Goal: Ask a question: Seek information or help from site administrators or community

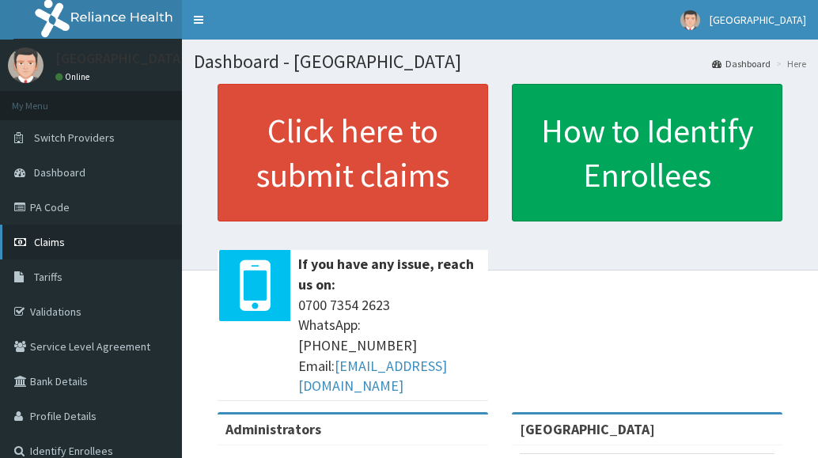
click at [49, 244] on span "Claims" at bounding box center [49, 242] width 31 height 14
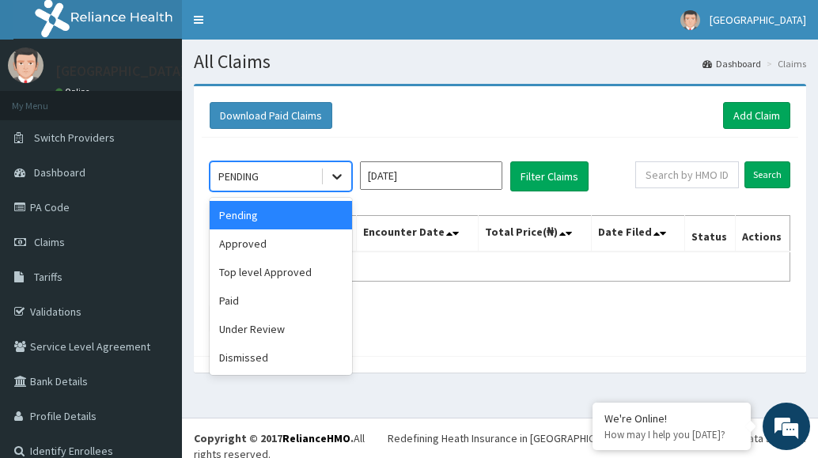
click at [341, 174] on icon at bounding box center [337, 177] width 16 height 16
click at [300, 244] on div "Approved" at bounding box center [281, 243] width 142 height 28
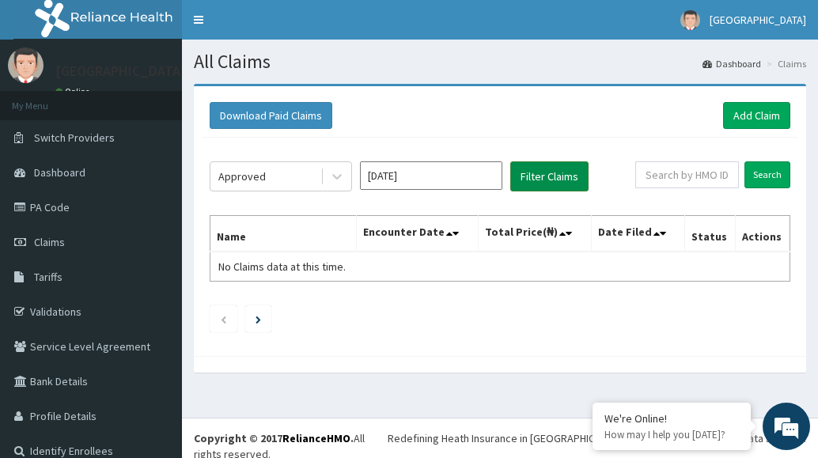
click at [565, 180] on button "Filter Claims" at bounding box center [549, 176] width 78 height 30
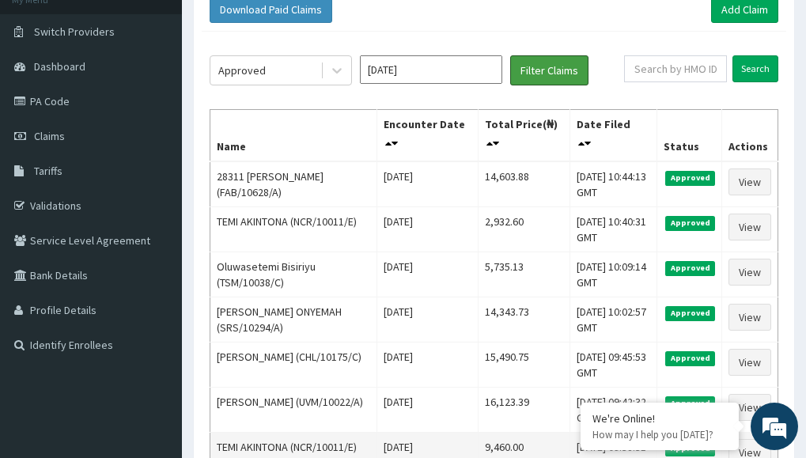
scroll to position [79, 0]
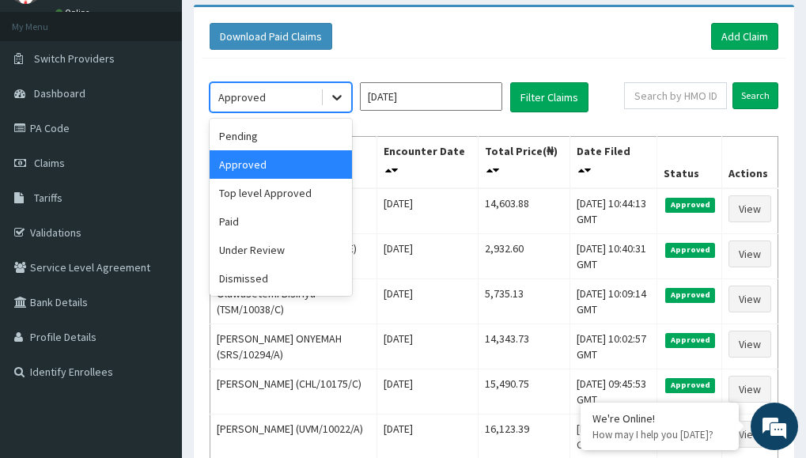
click at [339, 97] on icon at bounding box center [336, 99] width 9 height 6
click at [286, 132] on div "Pending" at bounding box center [281, 136] width 142 height 28
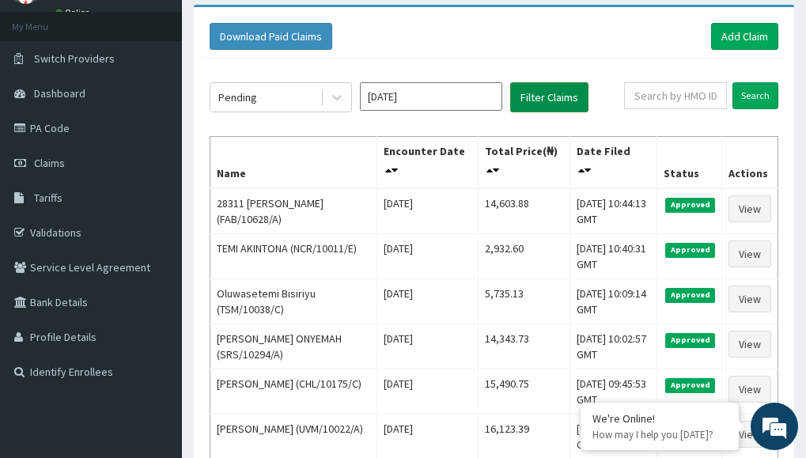
click at [543, 98] on button "Filter Claims" at bounding box center [549, 97] width 78 height 30
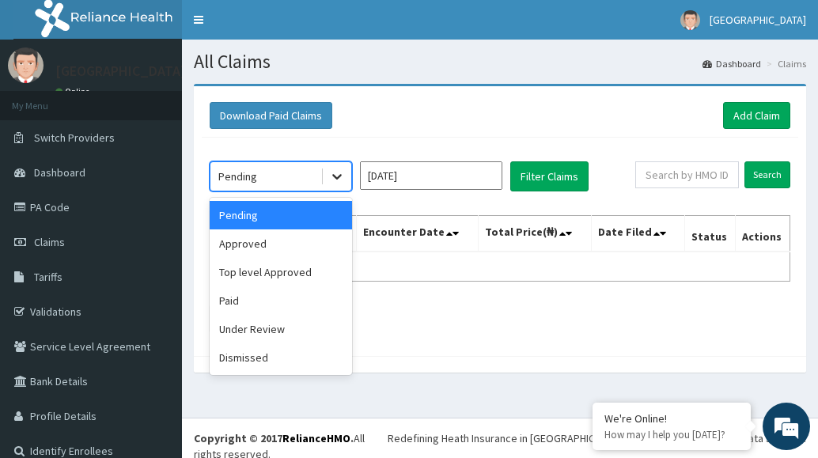
click at [341, 181] on icon at bounding box center [337, 177] width 16 height 16
click at [316, 279] on div "Top level Approved" at bounding box center [281, 272] width 142 height 28
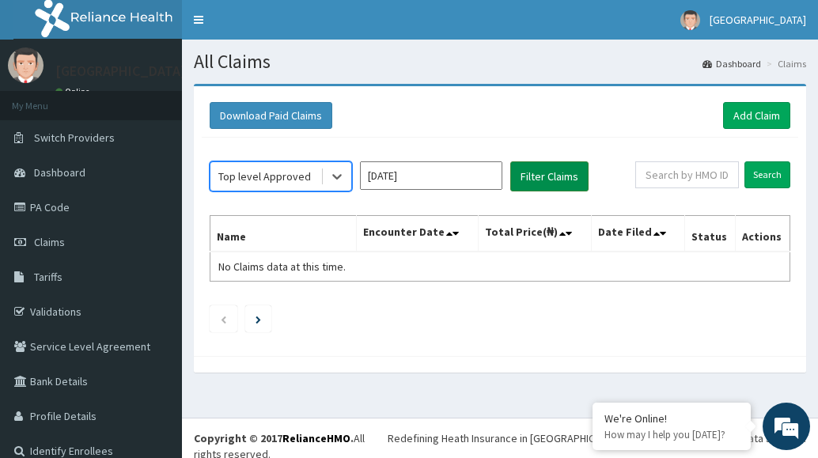
click at [541, 176] on button "Filter Claims" at bounding box center [549, 176] width 78 height 30
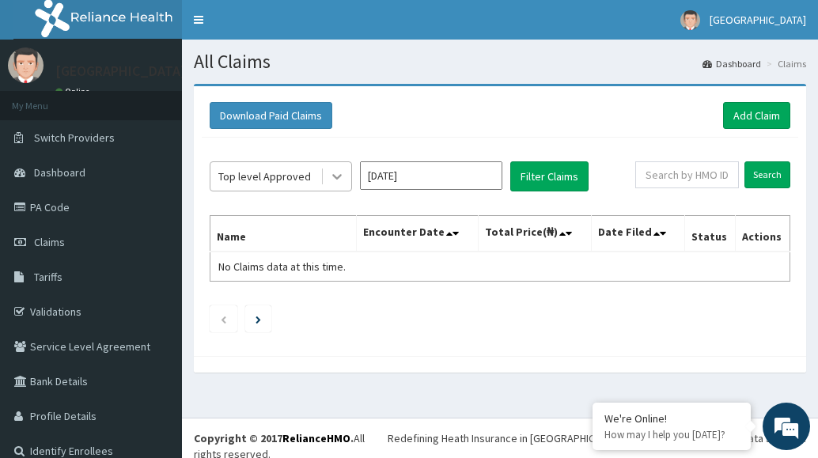
click at [338, 176] on icon at bounding box center [337, 177] width 16 height 16
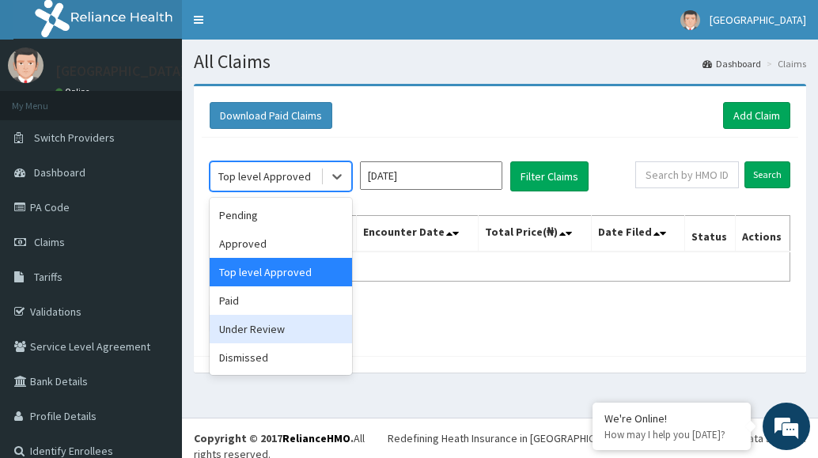
click at [305, 331] on div "Under Review" at bounding box center [281, 329] width 142 height 28
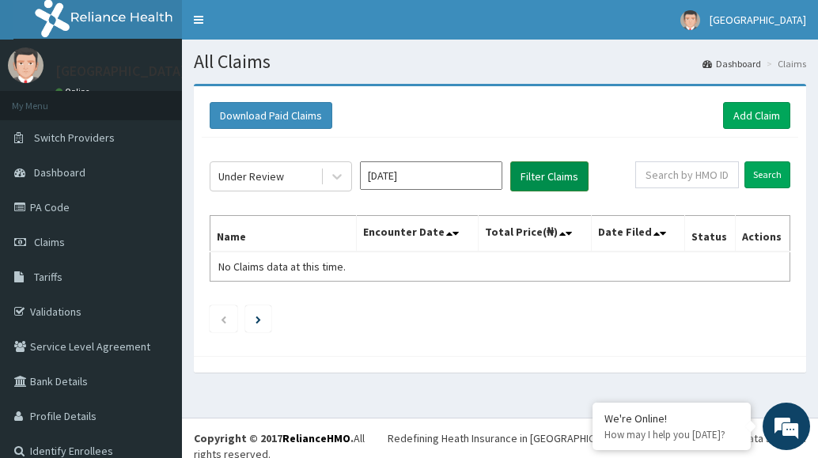
click at [530, 174] on button "Filter Claims" at bounding box center [549, 176] width 78 height 30
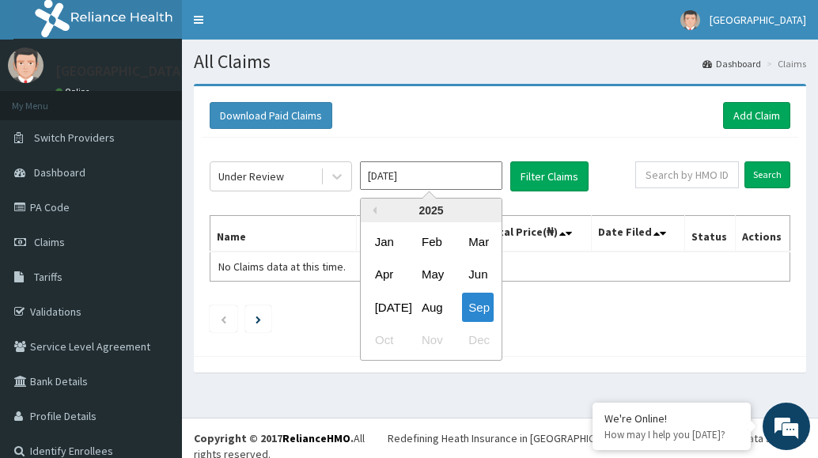
click at [460, 183] on input "Sep 2025" at bounding box center [431, 175] width 142 height 28
click at [433, 303] on div "Aug" at bounding box center [431, 307] width 32 height 29
type input "Aug 2025"
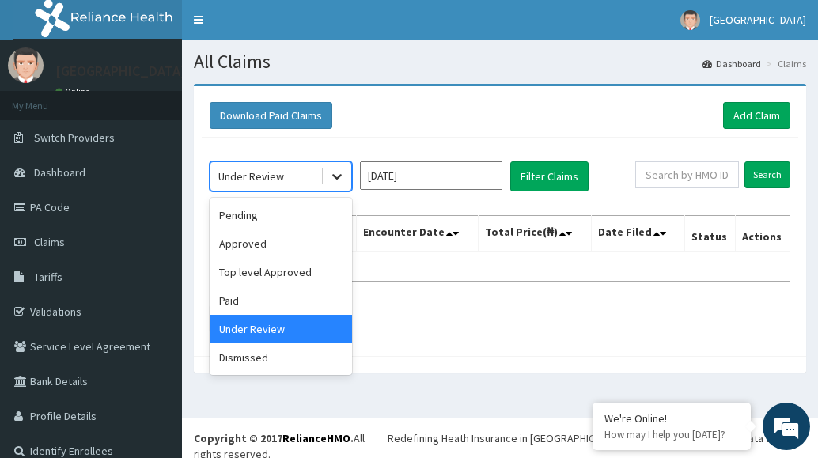
click at [336, 176] on icon at bounding box center [337, 177] width 16 height 16
click at [315, 222] on div "Pending" at bounding box center [281, 215] width 142 height 28
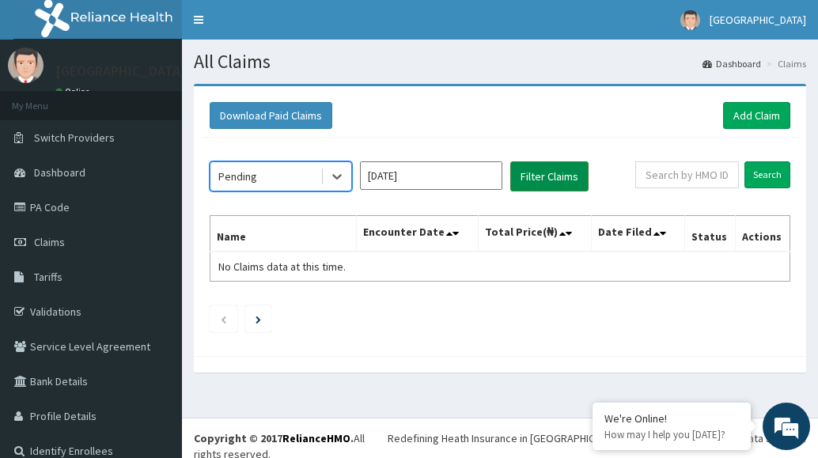
click at [555, 174] on button "Filter Claims" at bounding box center [549, 176] width 78 height 30
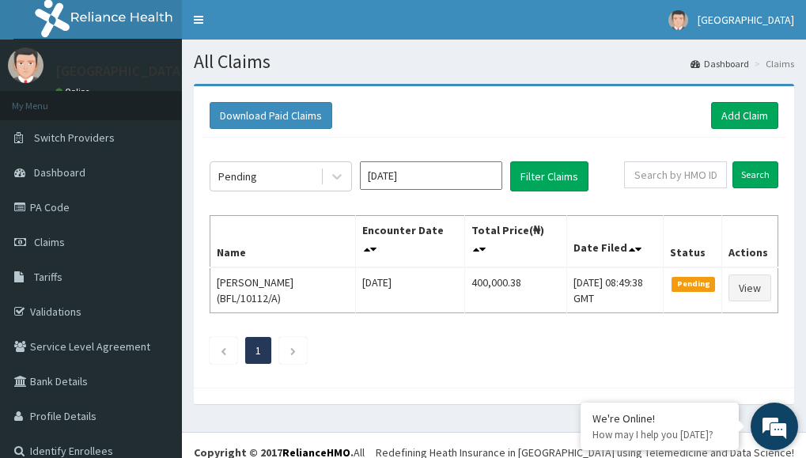
click at [789, 434] on em at bounding box center [774, 426] width 43 height 43
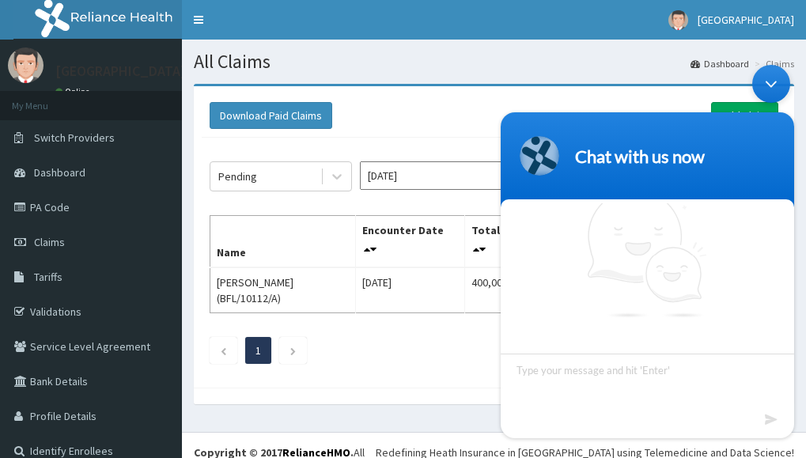
scroll to position [15, 0]
click at [779, 154] on header "Chat with us now" at bounding box center [648, 159] width 294 height 95
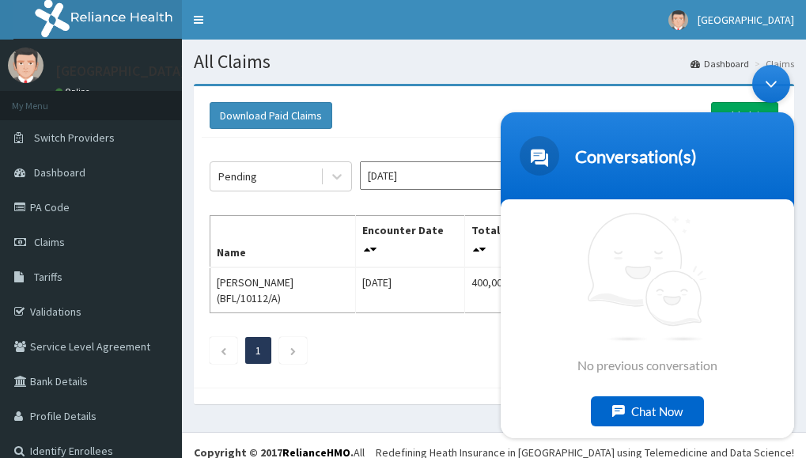
click at [647, 405] on div "Chat Now" at bounding box center [647, 411] width 113 height 30
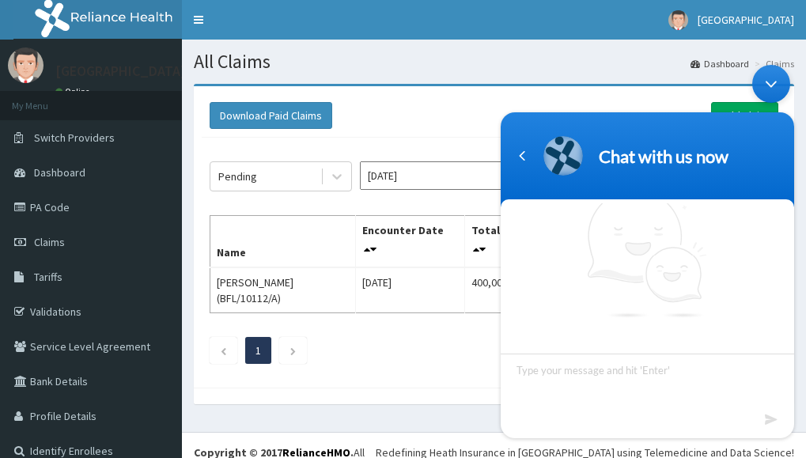
click at [525, 377] on textarea "Type your message and hit 'Enter'" at bounding box center [648, 380] width 294 height 55
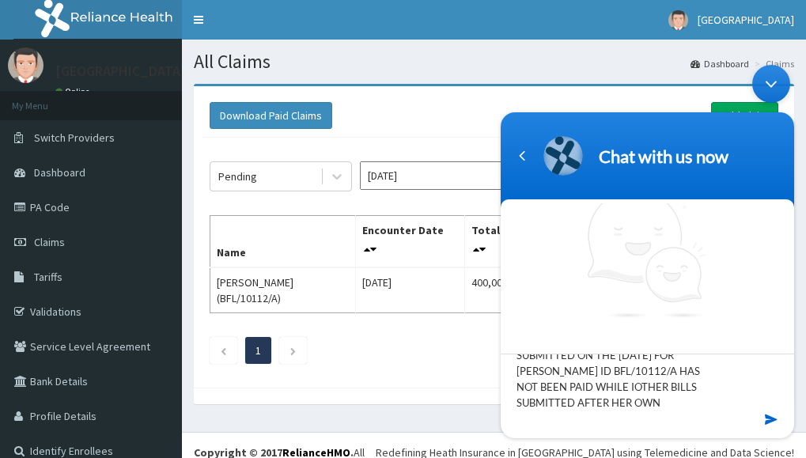
scroll to position [63, 0]
type textarea "GOOD AFTRENOON. WEV WOULD LIKEVTO KNOW WHY OUR CLAIM SUBMITTED ON THE 18TH AUGU…"
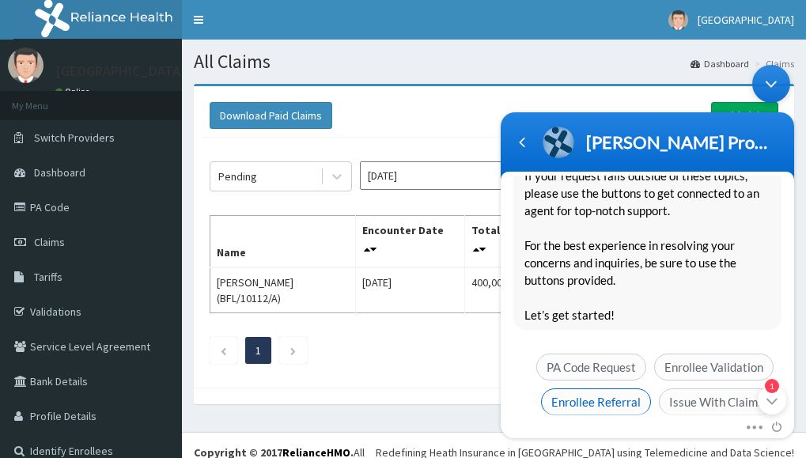
scroll to position [429, 0]
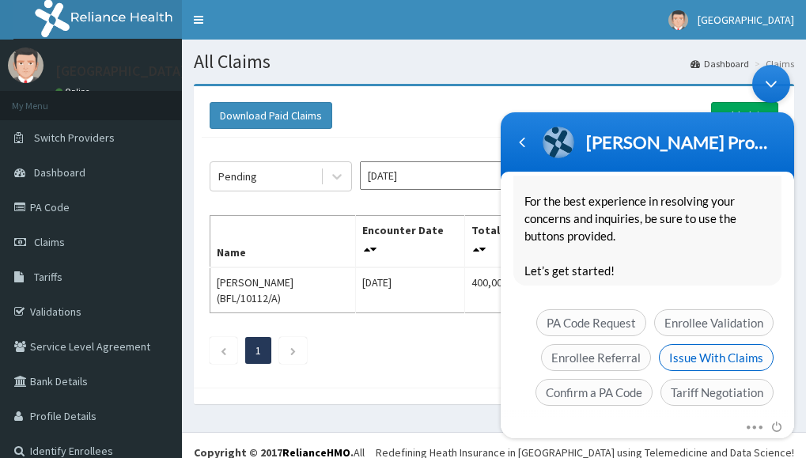
click at [707, 343] on span "Issue With Claims" at bounding box center [716, 356] width 115 height 27
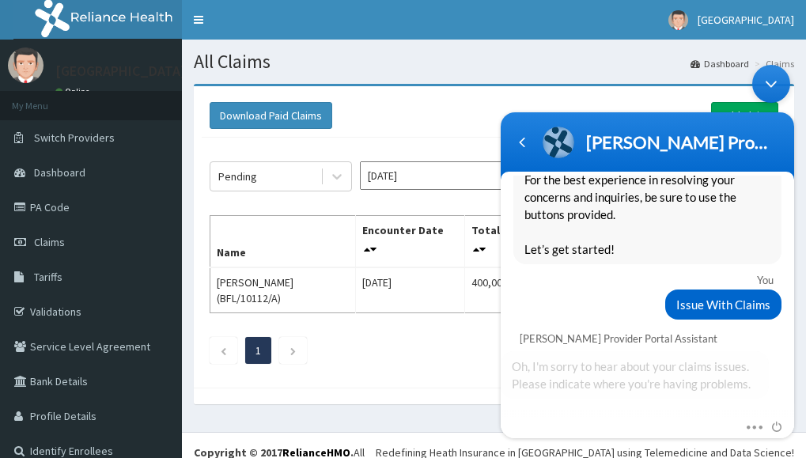
scroll to position [494, 0]
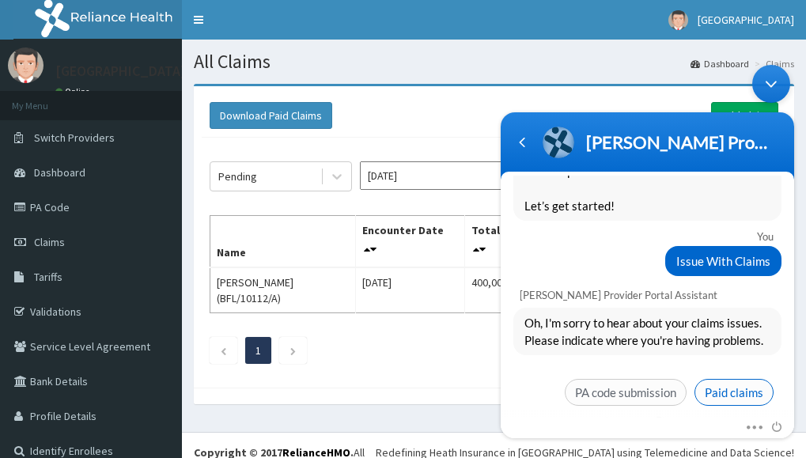
click at [726, 378] on span "Paid claims" at bounding box center [734, 391] width 79 height 27
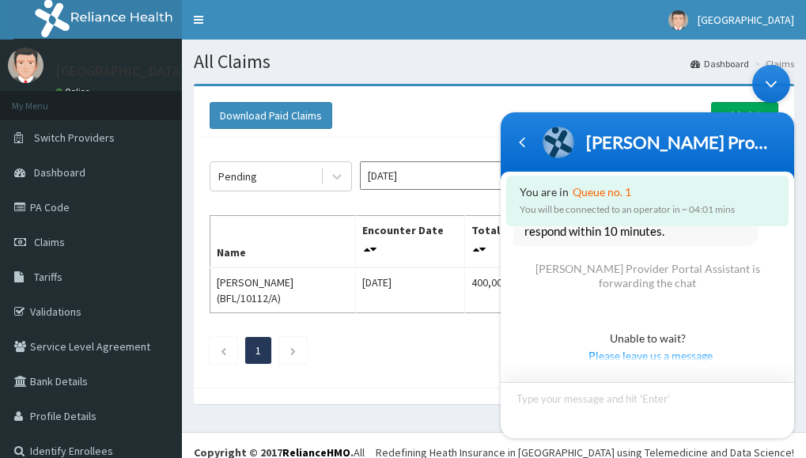
scroll to position [14, 0]
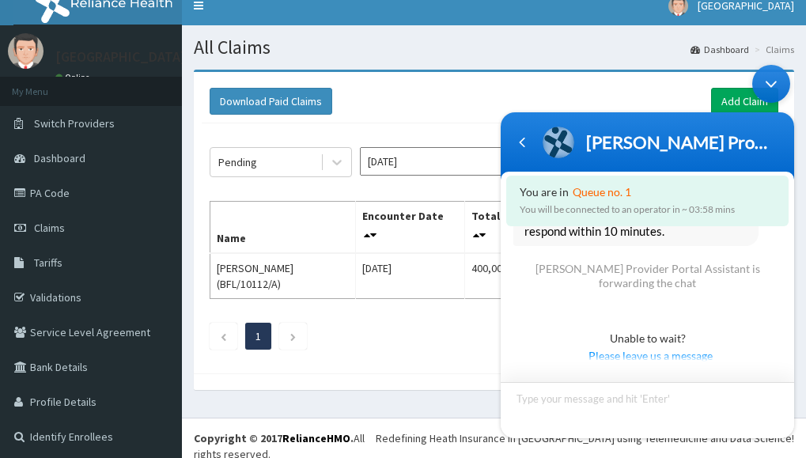
click at [515, 397] on textarea "Type your message and hit 'Enter'" at bounding box center [648, 409] width 294 height 56
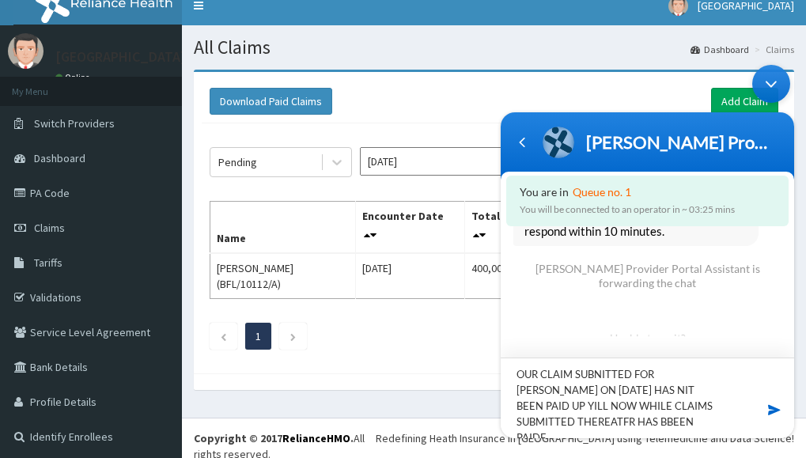
scroll to position [0, 0]
type textarea "OUR CLAIM SUBNITTED FOR MRS FALOYE OLUWABUNMI ON 18TH AUGUST HAS NIT BEEN PAID …"
click at [775, 406] on span at bounding box center [775, 409] width 16 height 16
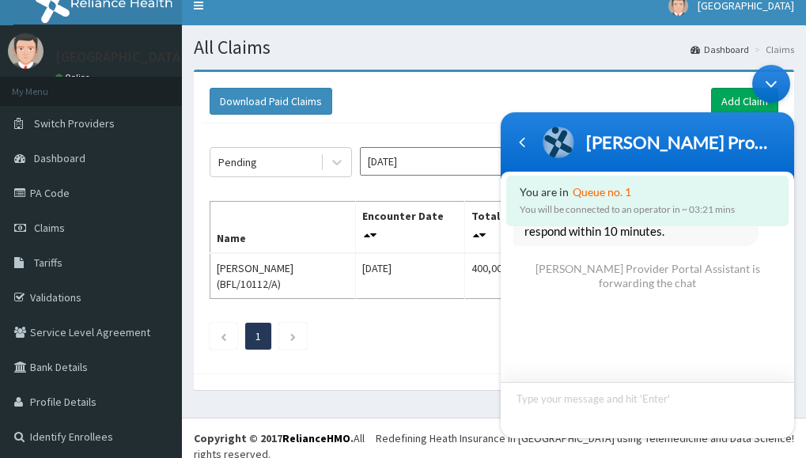
scroll to position [879, 0]
